Goal: Task Accomplishment & Management: Use online tool/utility

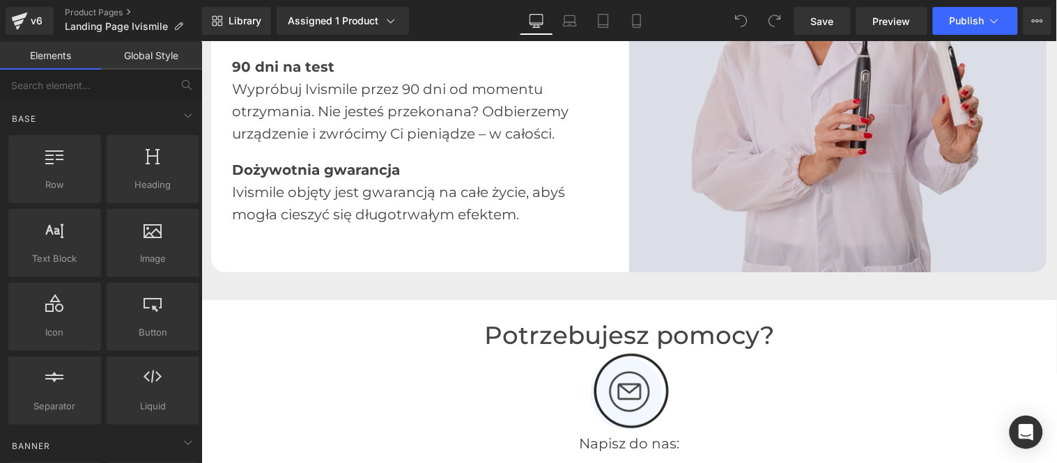
scroll to position [2787, 0]
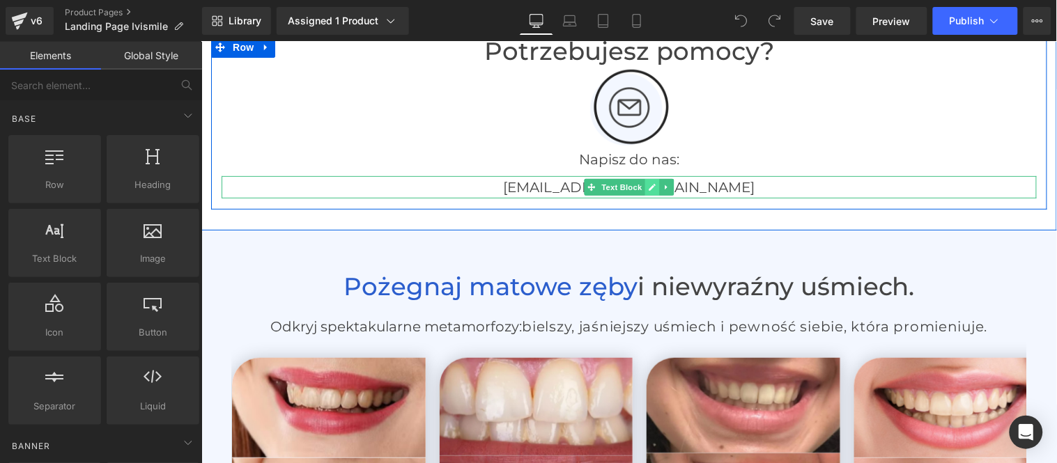
click at [645, 184] on link at bounding box center [652, 186] width 15 height 17
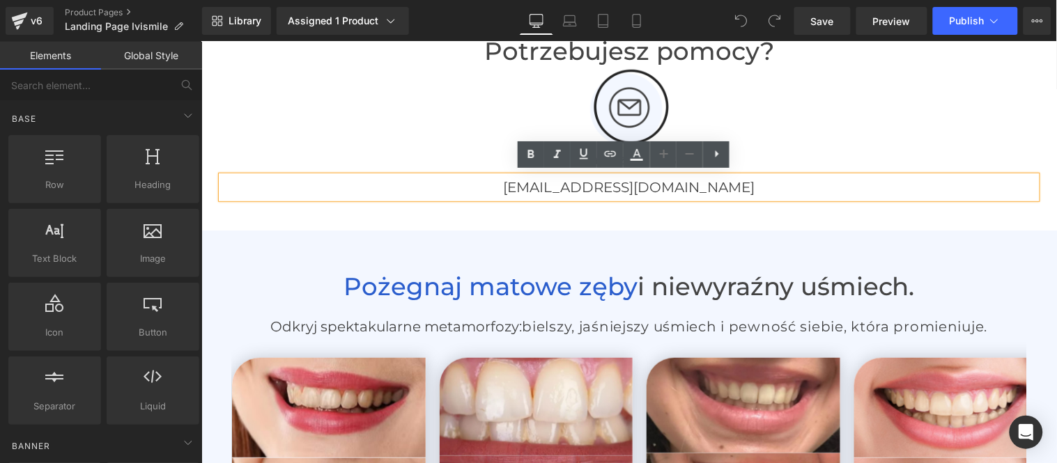
click at [723, 187] on p "[EMAIL_ADDRESS][DOMAIN_NAME]" at bounding box center [628, 187] width 815 height 22
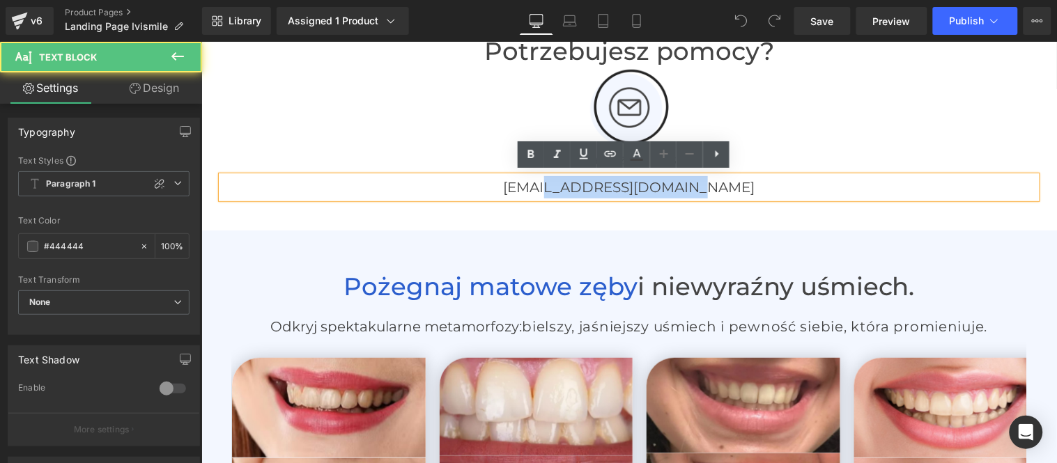
click at [573, 184] on p "[EMAIL_ADDRESS][DOMAIN_NAME]" at bounding box center [628, 187] width 815 height 22
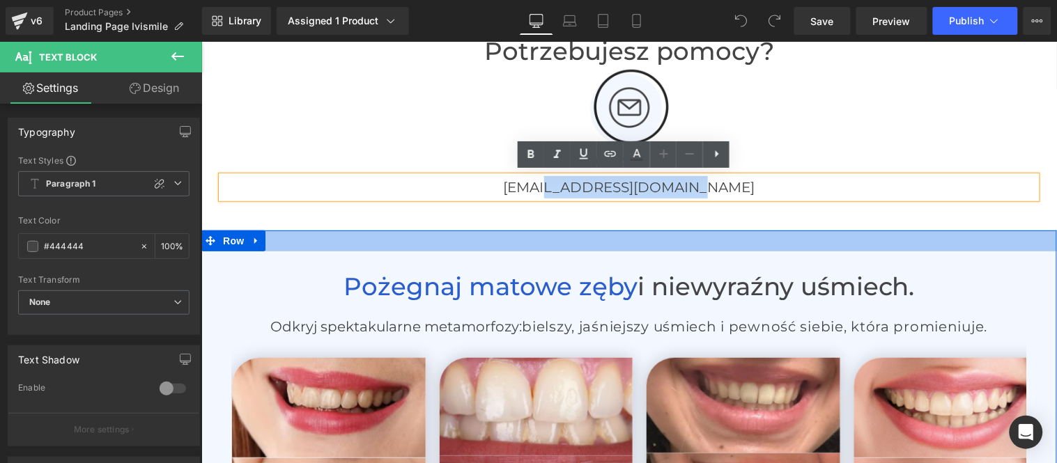
paste div
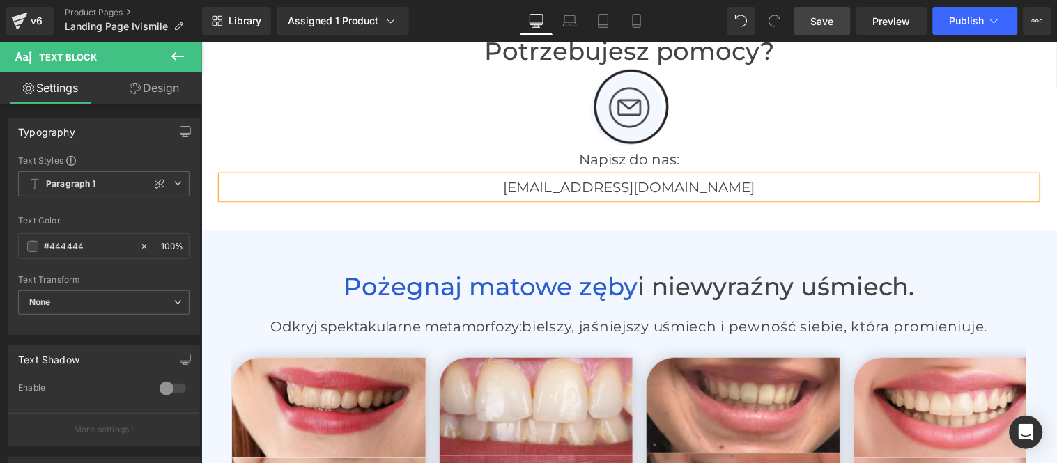
click at [828, 24] on span "Save" at bounding box center [822, 21] width 23 height 15
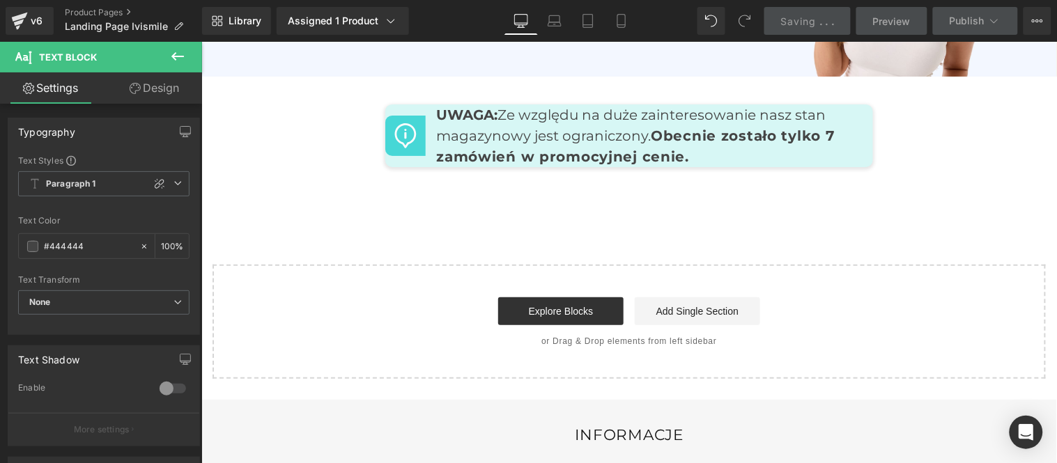
scroll to position [6968, 0]
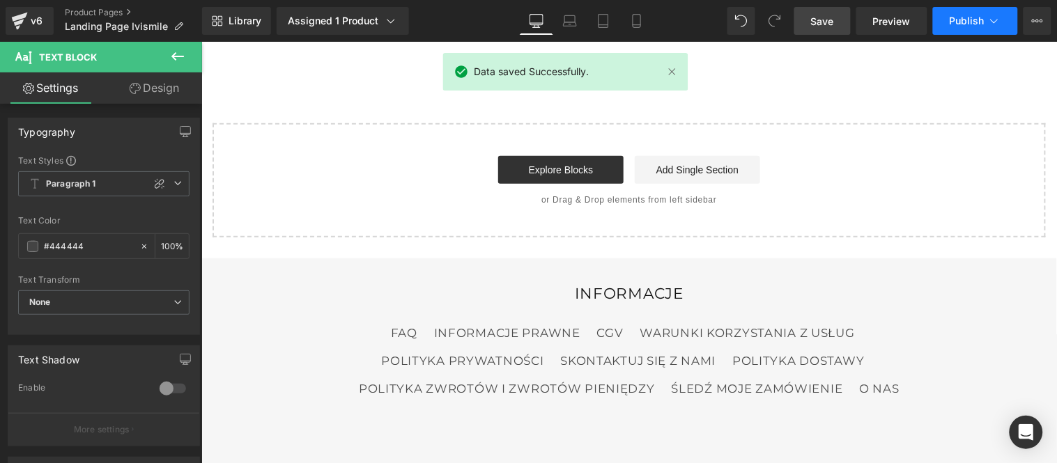
click at [962, 21] on span "Publish" at bounding box center [967, 20] width 35 height 11
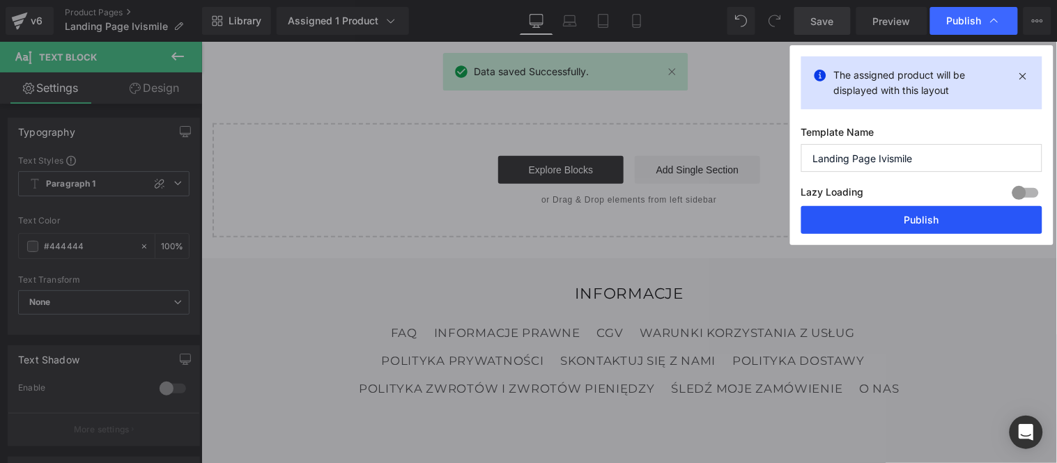
click at [911, 221] on button "Publish" at bounding box center [921, 220] width 241 height 28
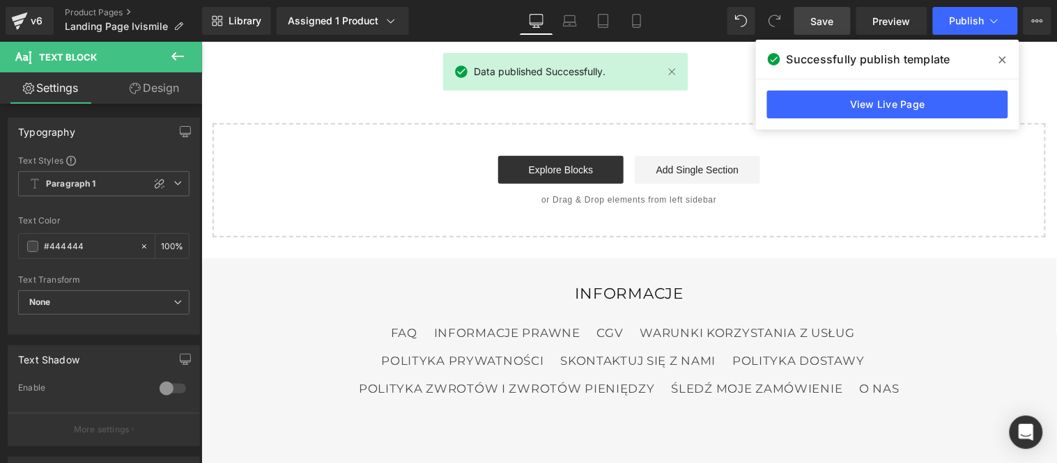
drag, startPoint x: 35, startPoint y: 20, endPoint x: 68, endPoint y: 36, distance: 36.8
click at [35, 20] on div "v6" at bounding box center [36, 21] width 17 height 18
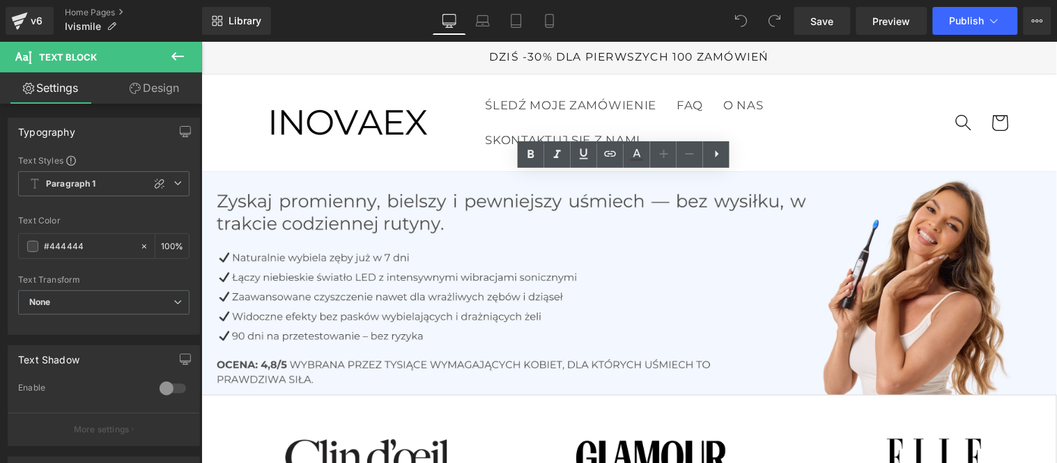
scroll to position [2787, 0]
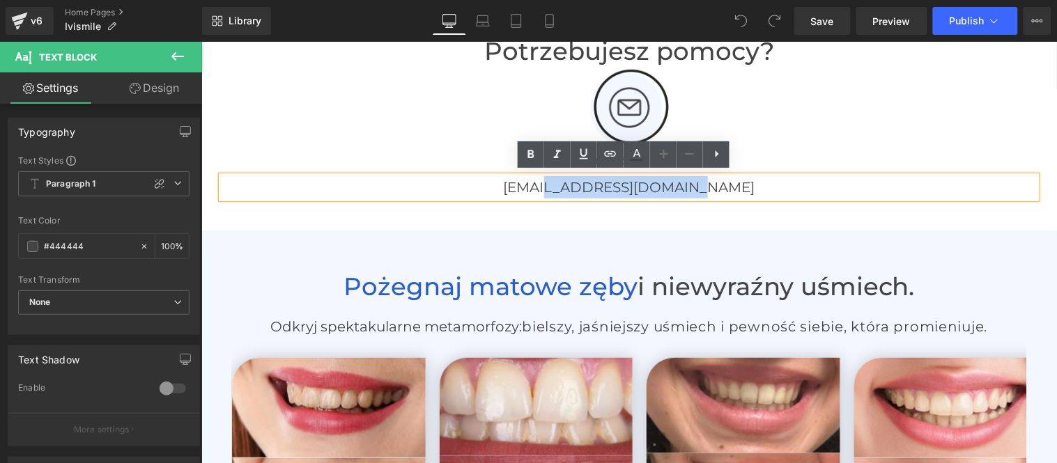
click at [576, 185] on p "[EMAIL_ADDRESS][DOMAIN_NAME]" at bounding box center [628, 187] width 815 height 22
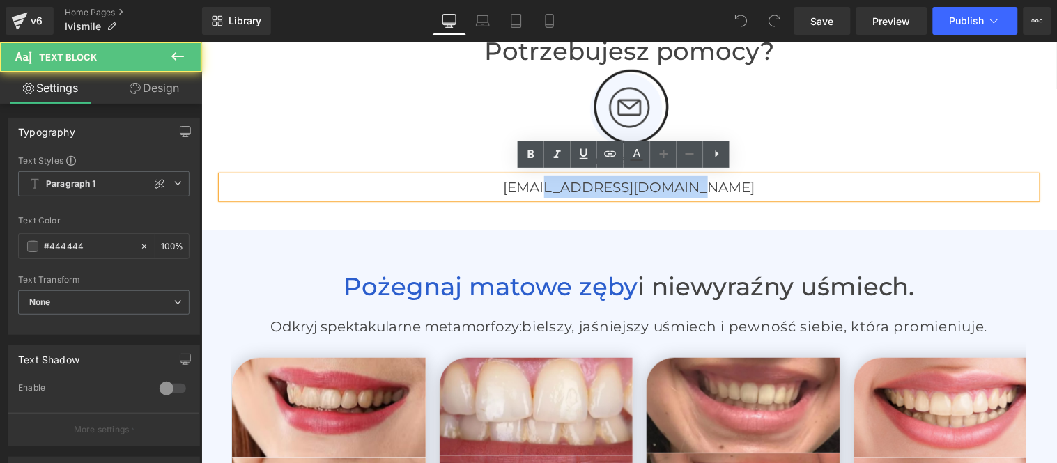
scroll to position [0, 0]
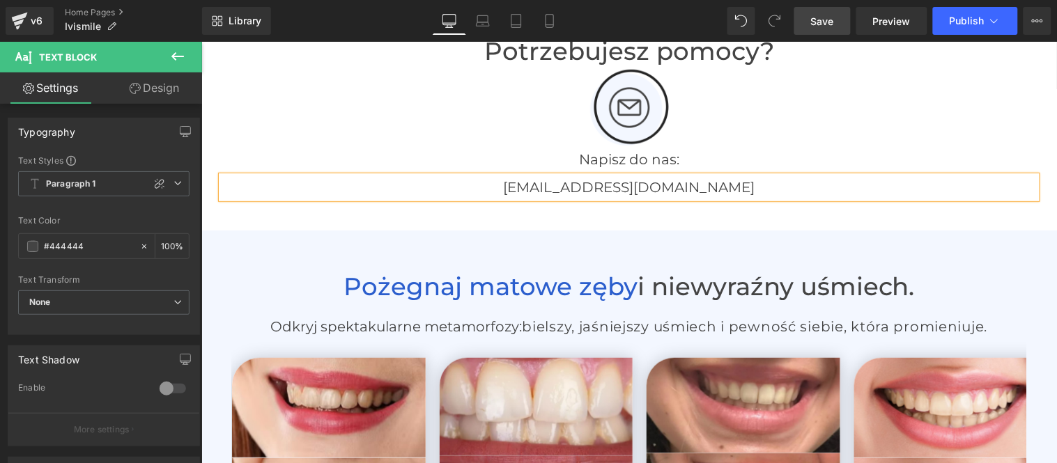
click at [841, 19] on link "Save" at bounding box center [822, 21] width 56 height 28
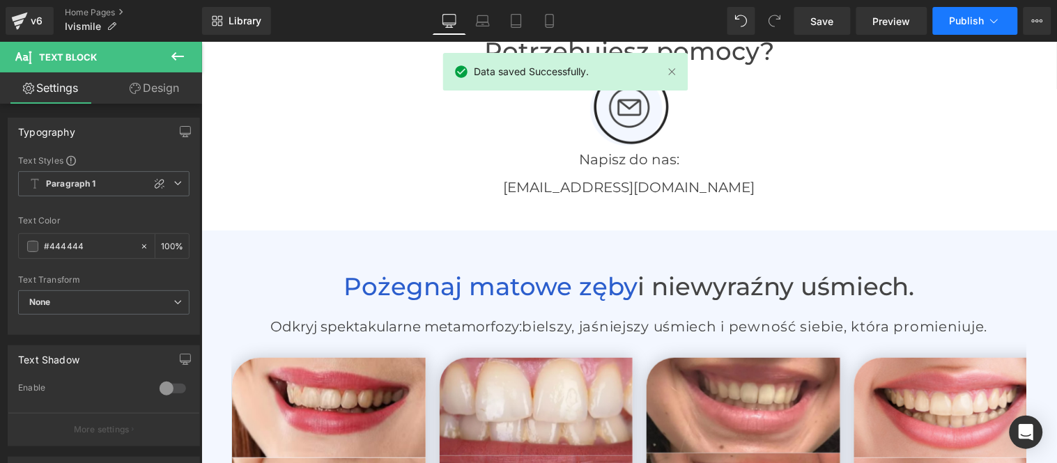
click at [964, 15] on span "Publish" at bounding box center [967, 20] width 35 height 11
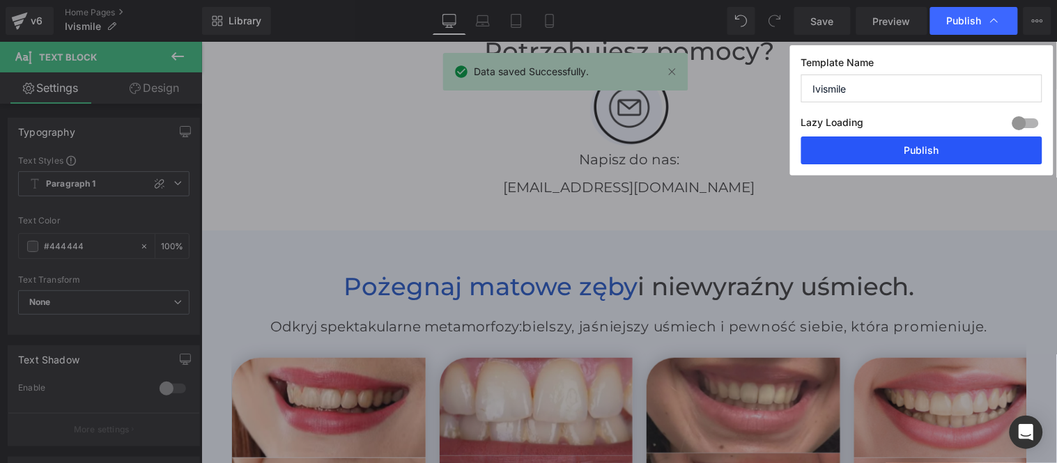
drag, startPoint x: 915, startPoint y: 148, endPoint x: 526, endPoint y: 144, distance: 388.8
click at [915, 148] on button "Publish" at bounding box center [921, 151] width 241 height 28
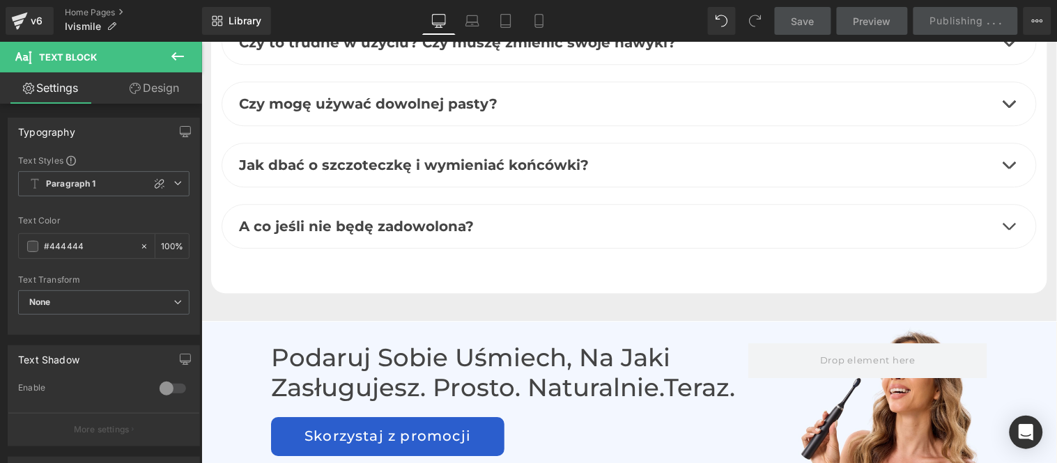
scroll to position [6348, 0]
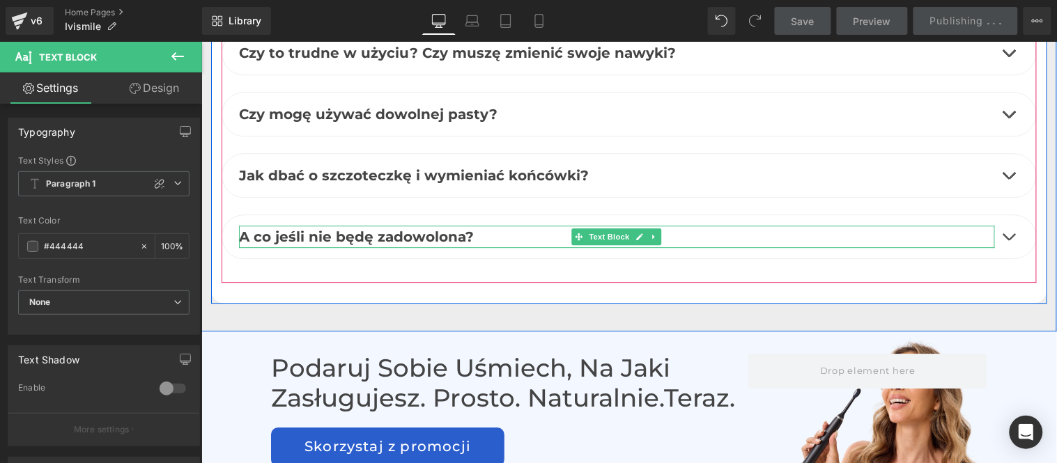
click at [535, 244] on p "A co jeśli nie będę zadowolona?" at bounding box center [616, 236] width 756 height 22
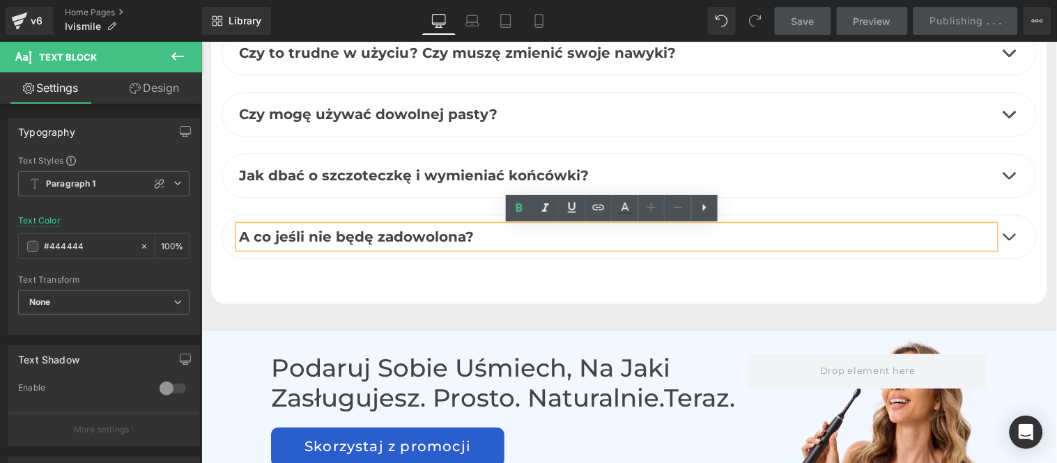
click at [1006, 242] on button "button" at bounding box center [1008, 236] width 28 height 43
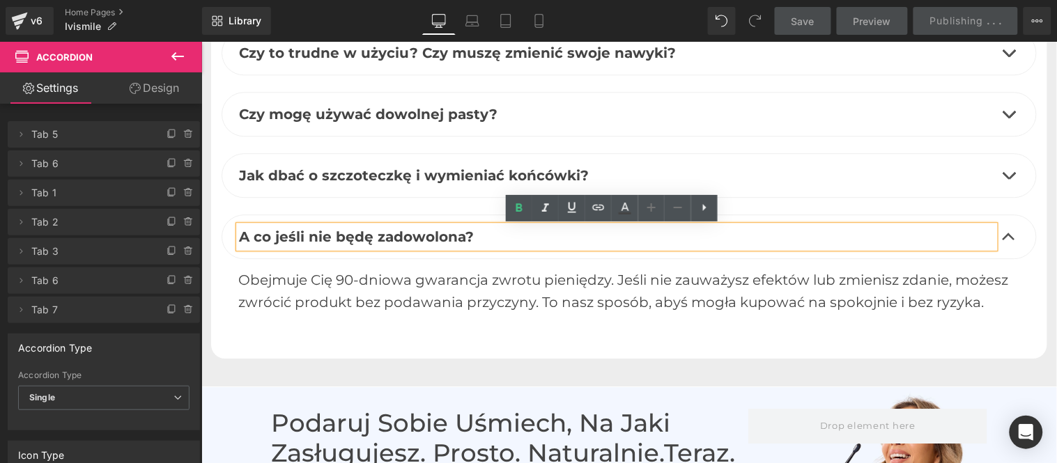
click at [1008, 178] on span "button" at bounding box center [1008, 178] width 0 height 0
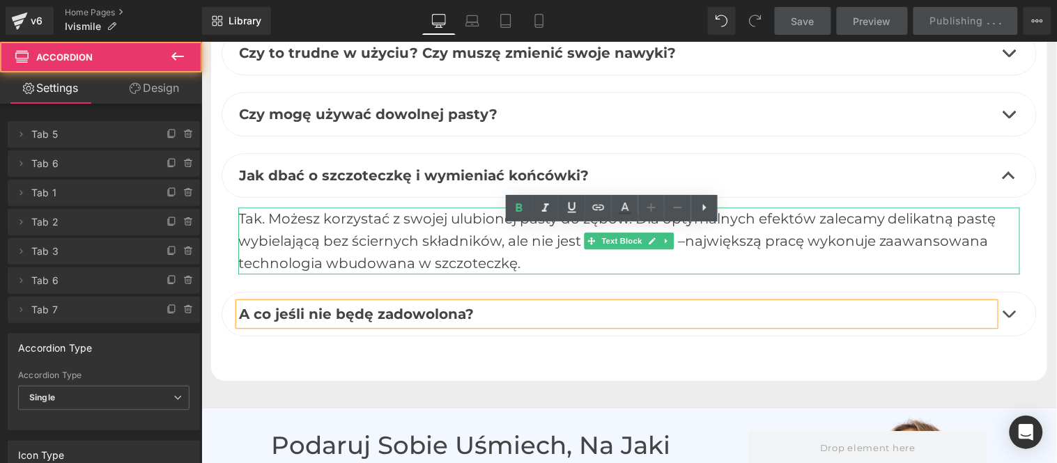
scroll to position [6271, 0]
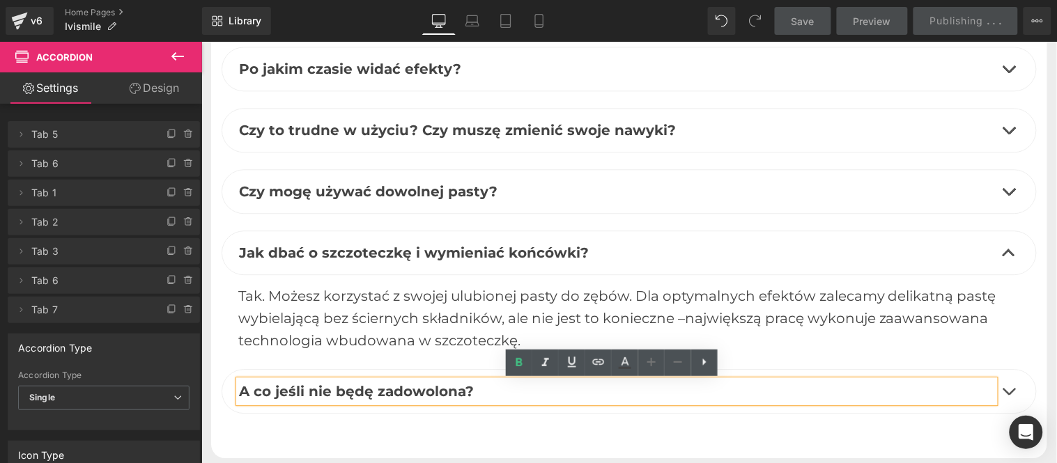
click at [1008, 194] on span "button" at bounding box center [1008, 194] width 0 height 0
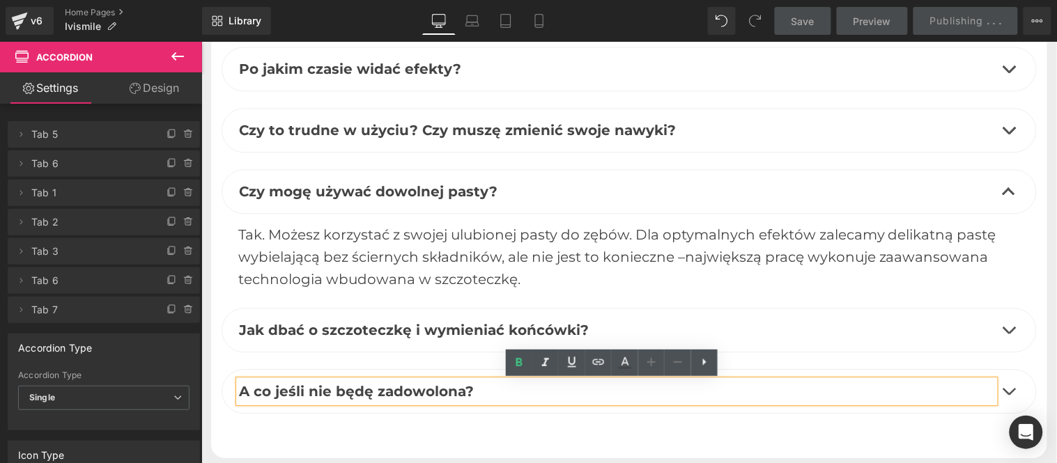
click at [1008, 133] on span "button" at bounding box center [1008, 133] width 0 height 0
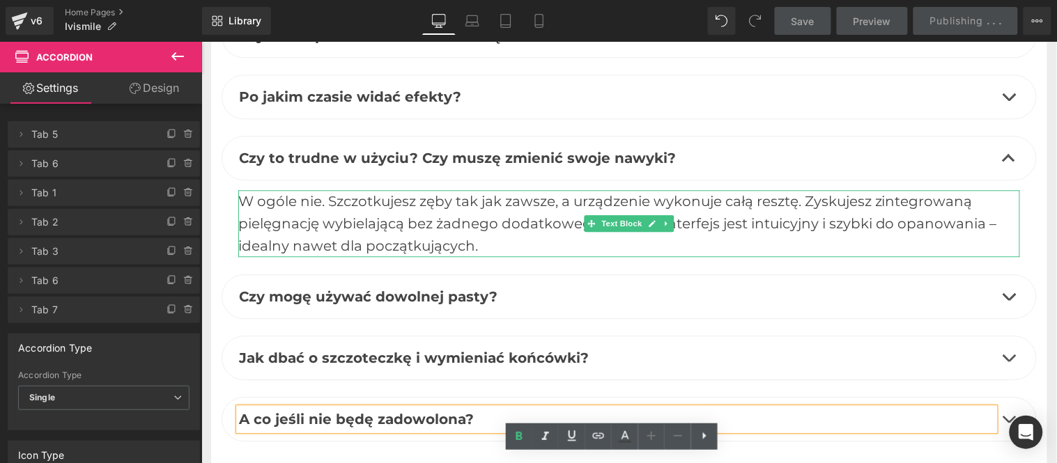
scroll to position [6193, 0]
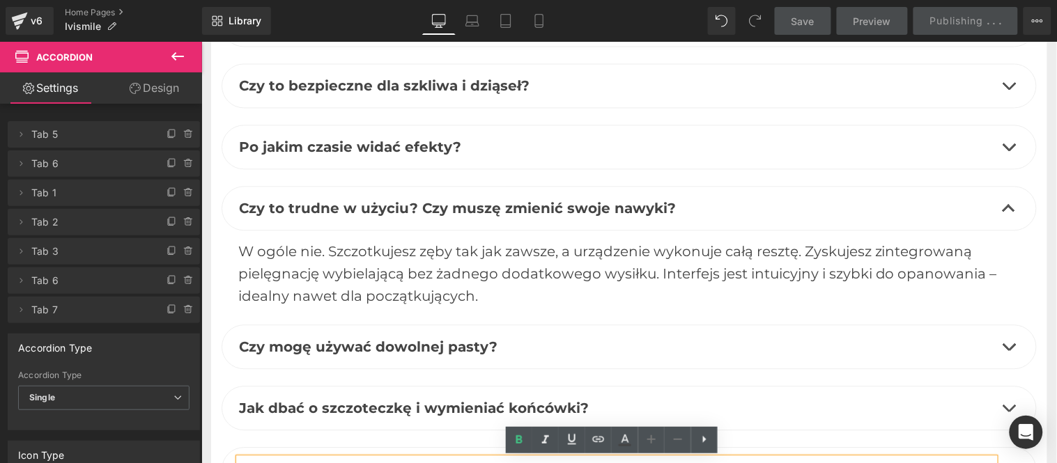
click at [1003, 144] on button "button" at bounding box center [1008, 146] width 28 height 43
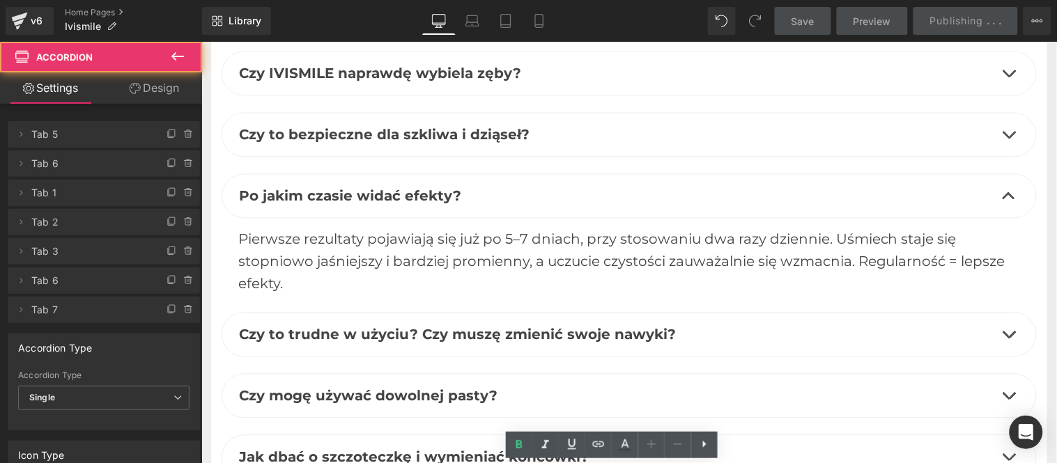
scroll to position [6115, 0]
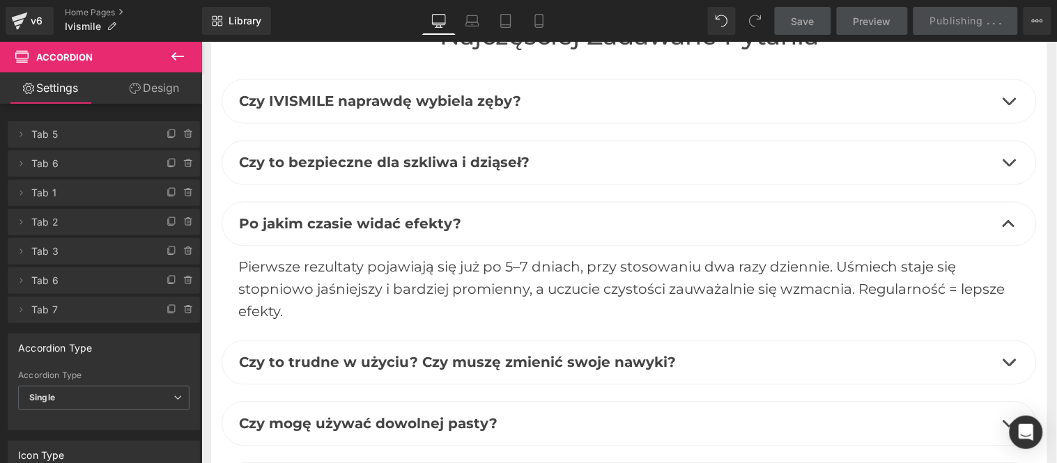
click at [1006, 164] on button "button" at bounding box center [1008, 162] width 28 height 43
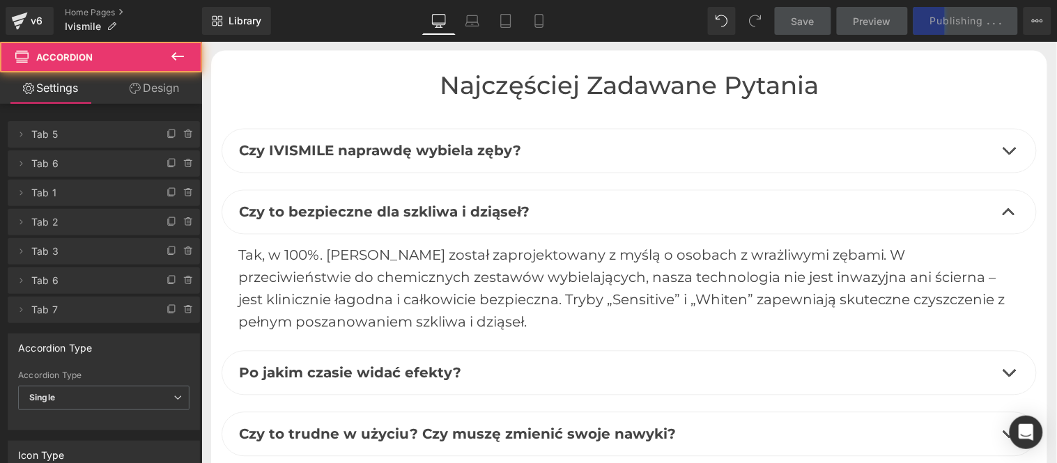
scroll to position [6038, 0]
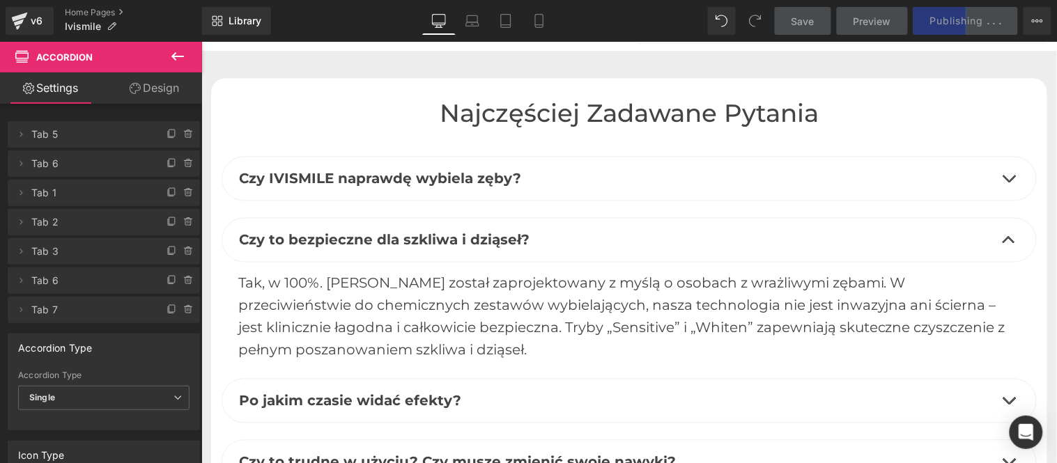
click at [1003, 176] on button "button" at bounding box center [1008, 178] width 28 height 43
